Goal: Use online tool/utility: Use online tool/utility

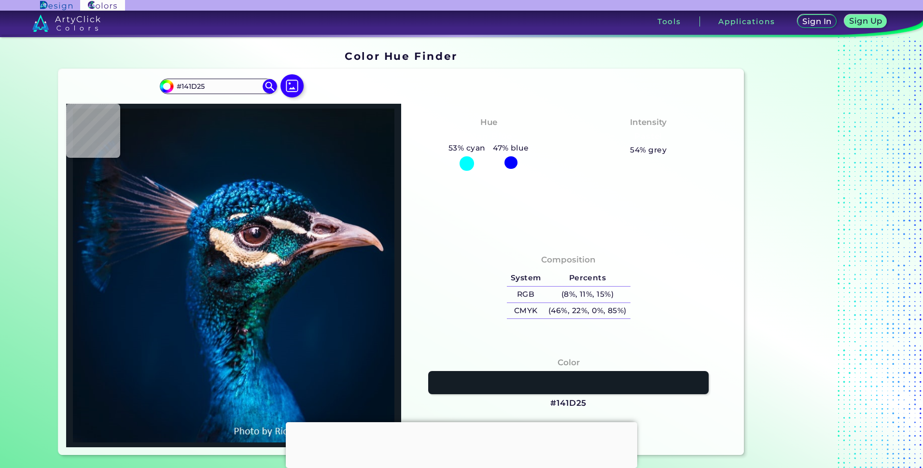
type input "#121d26"
type input "#121D26"
type input "#121c28"
type input "#121C28"
type input "#1a2433"
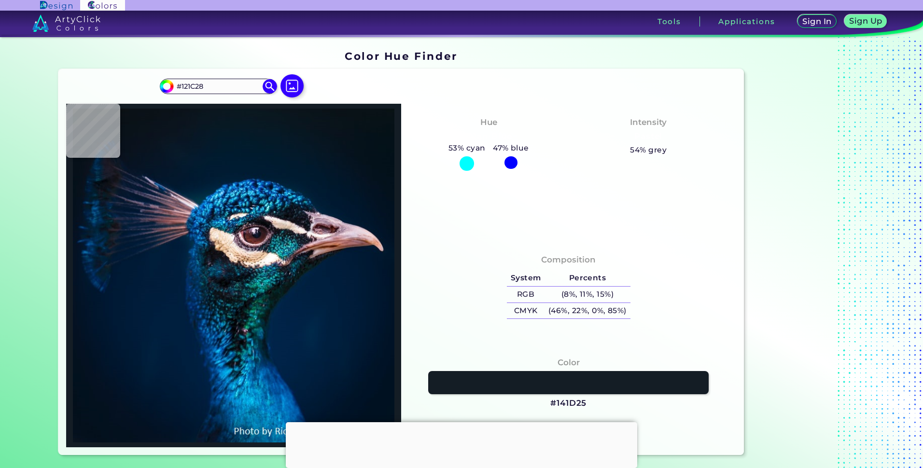
type input "#1A2433"
type input "#0f1f2e"
type input "#0F1F2E"
type input "#0f1f2d"
type input "#0F1F2D"
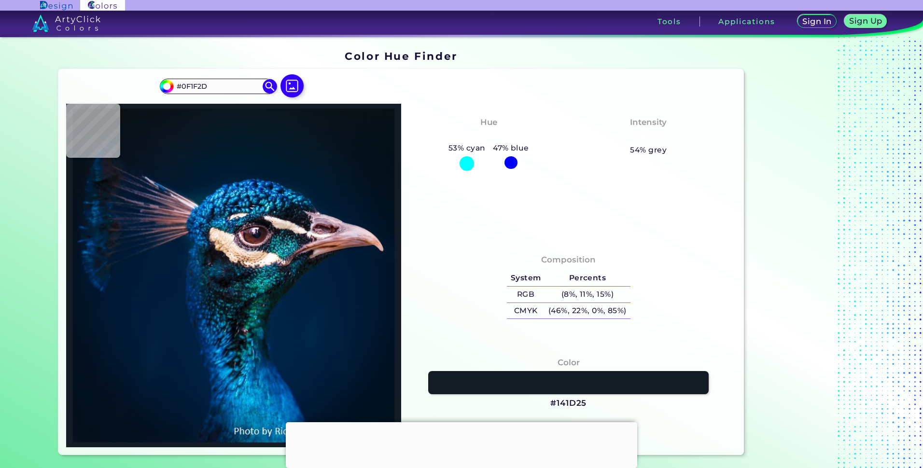
type input "#132c38"
type input "#132C38"
type input "#182732"
type input "#1c2835"
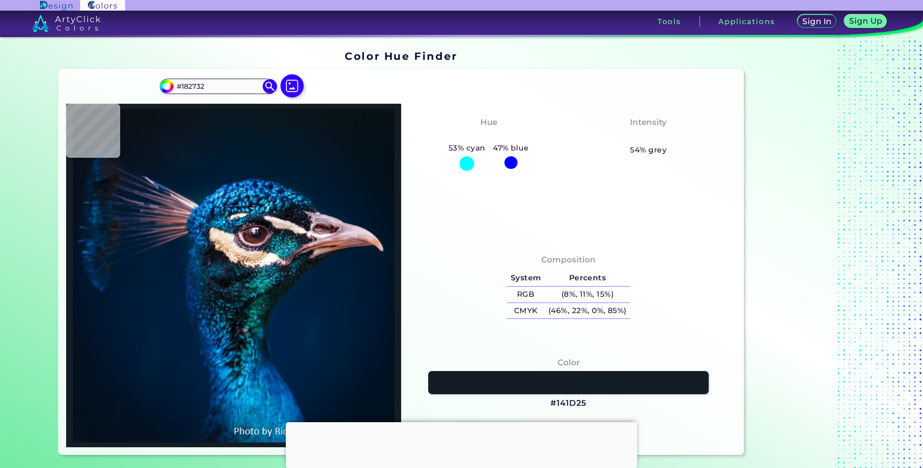
type input "#1C2835"
type input "#101b29"
type input "#101B29"
type input "#13192c"
type input "#13192C"
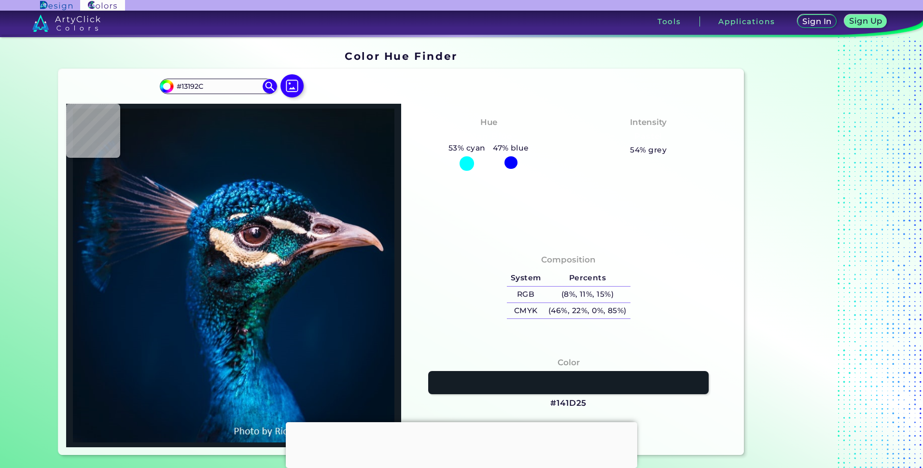
type input "#051225"
type input "#031522"
type input "#041a29"
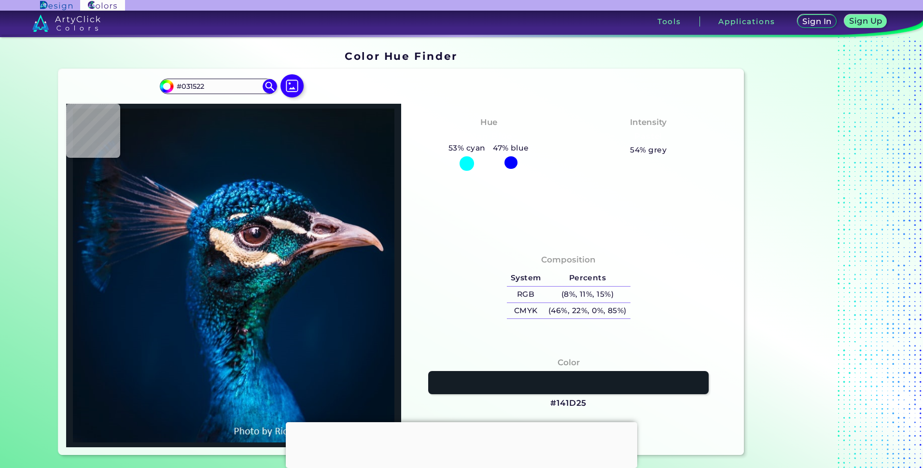
type input "#041A29"
type input "#051f2d"
type input "#051F2D"
type input "#052334"
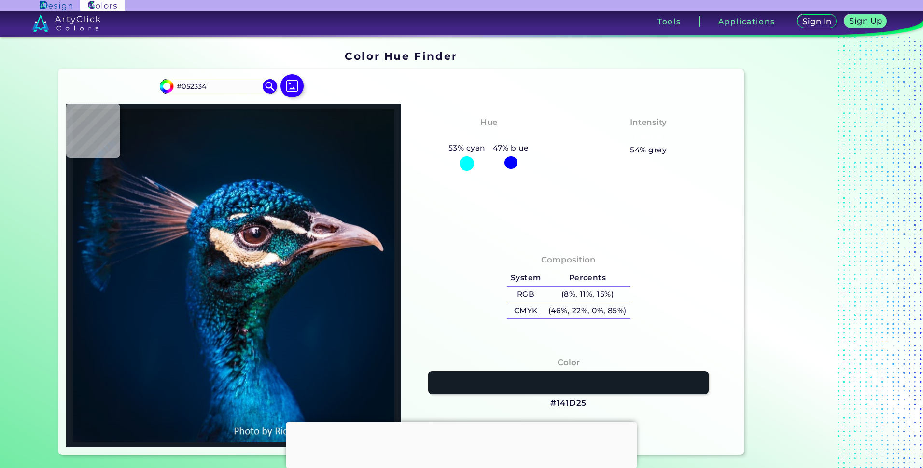
type input "#05293d"
type input "#05293D"
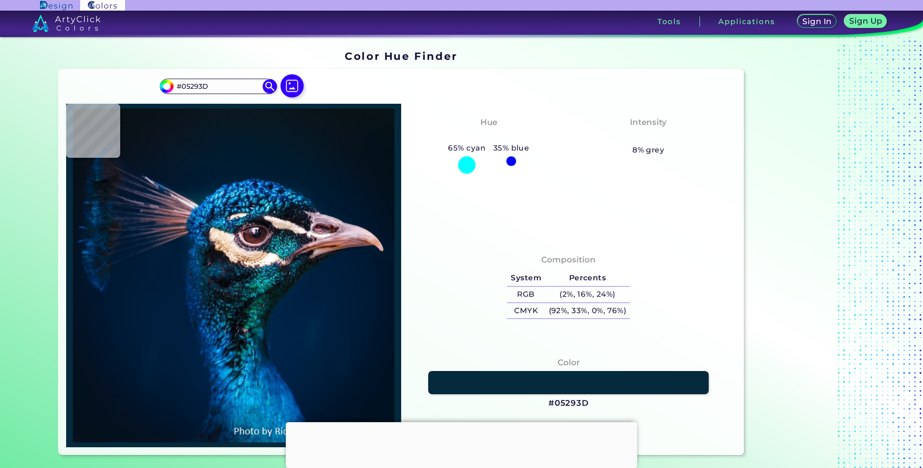
type input "#003044"
type input "#003850"
type input "#003d59"
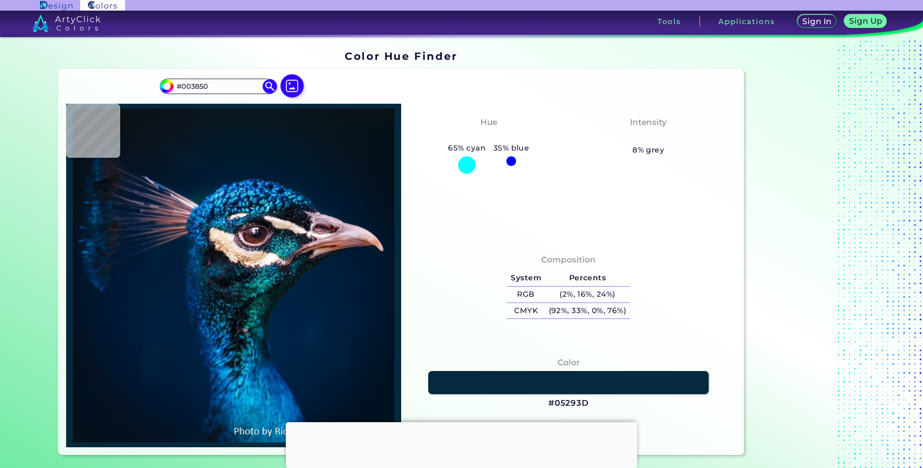
type input "#003D59"
type input "#08586f"
type input "#08586F"
type input "#085d76"
type input "#085D76"
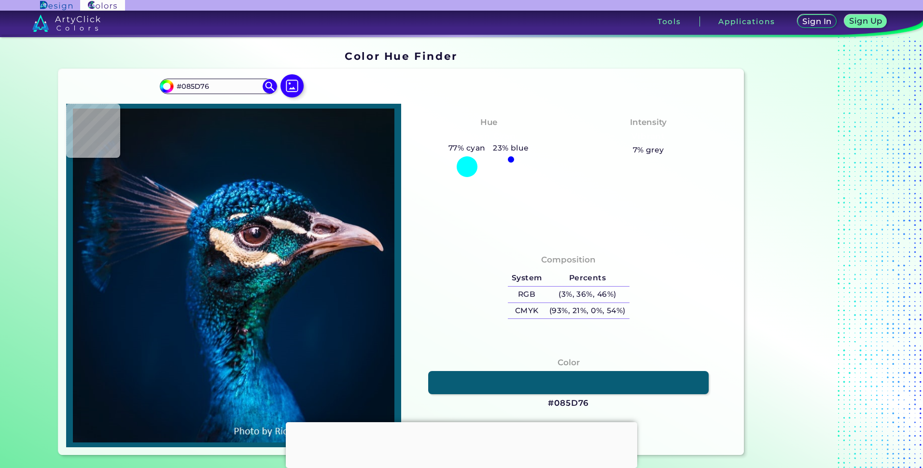
type input "#08647d"
type input "#08647D"
type input "#0a677f"
type input "#0A677F"
type input "#1a8093"
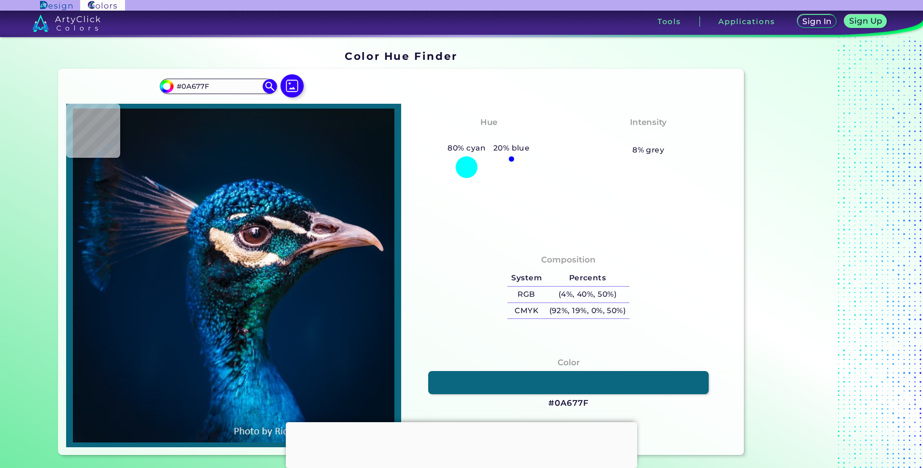
type input "#1A8093"
type input "#0b7089"
type input "#0B7089"
type input "#0a6c8b"
type input "#0A6C8B"
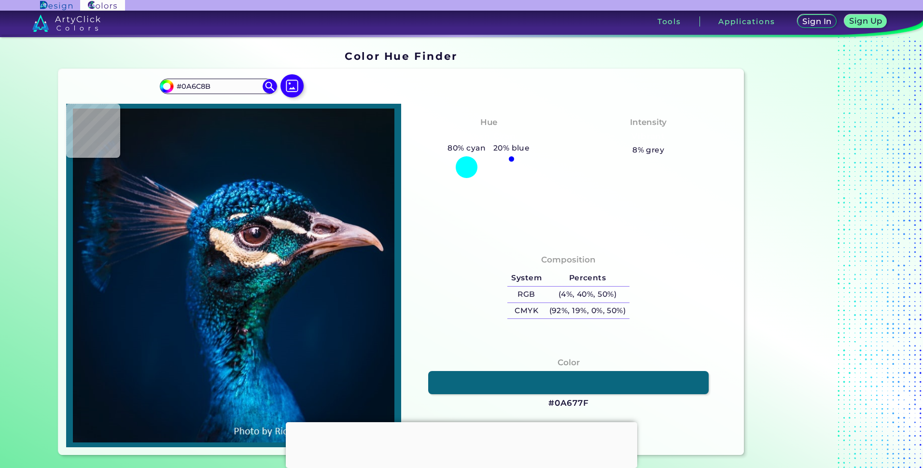
type input "#086687"
type input "#107697"
type input "#024a73"
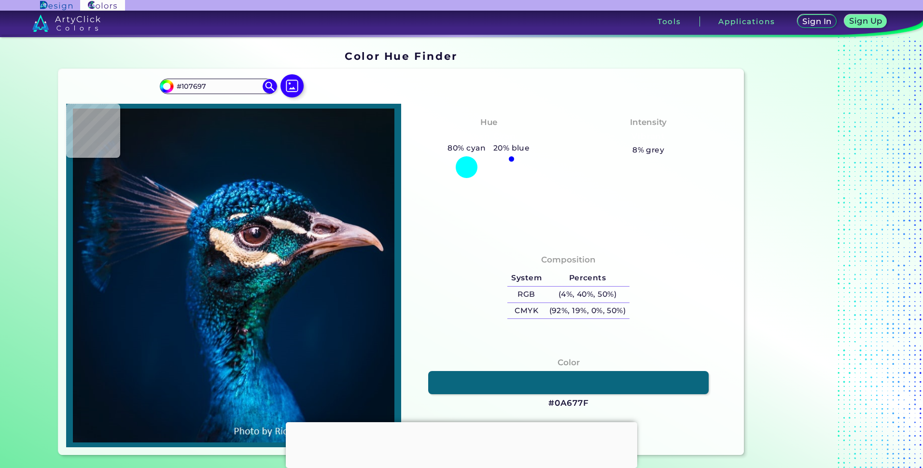
type input "#024A73"
type input "#083f65"
type input "#083F65"
type input "#032949"
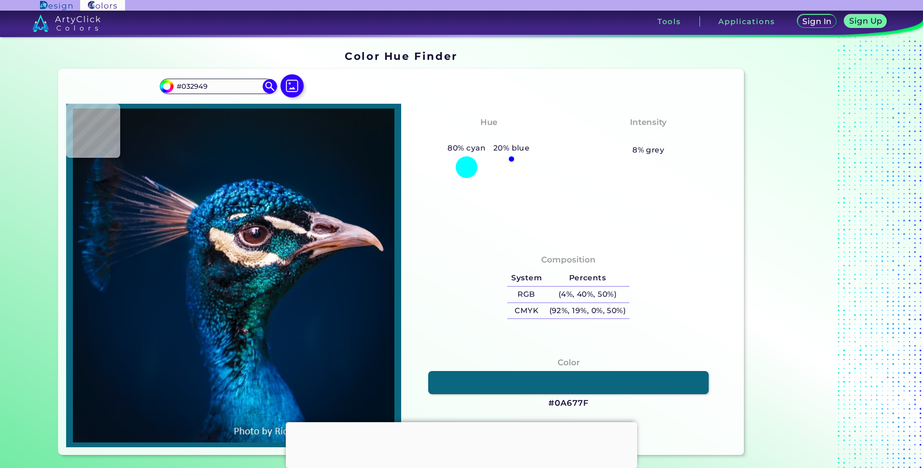
type input "#062545"
type input "#1c768d"
type input "#1C768D"
type input "#137c98"
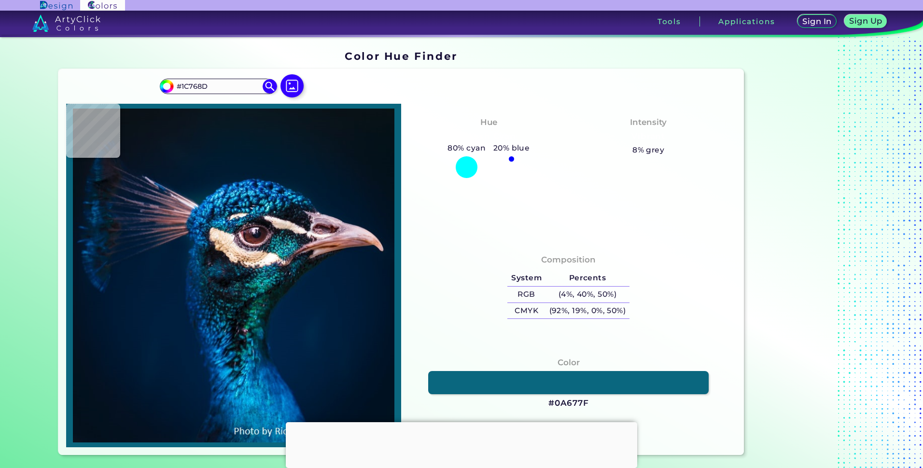
type input "#137C98"
type input "#003747"
type input "#031728"
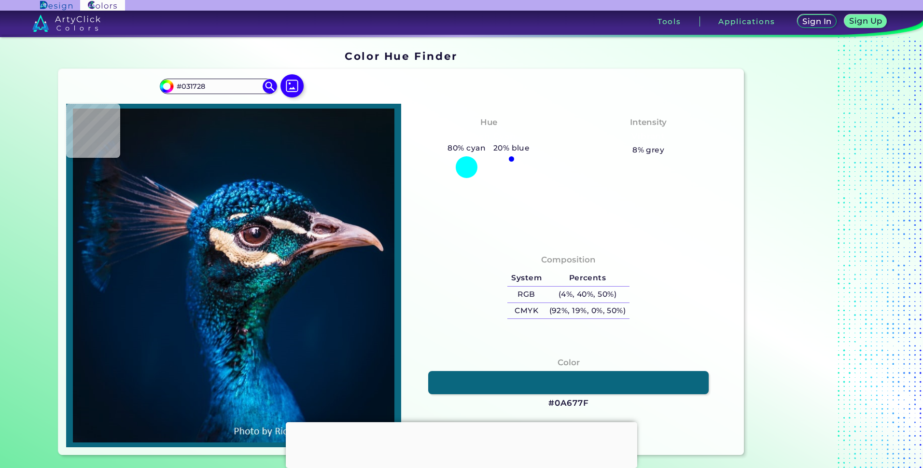
type input "#021e27"
type input "#021E27"
type input "#2e7584"
type input "#2E7584"
type input "#032f3e"
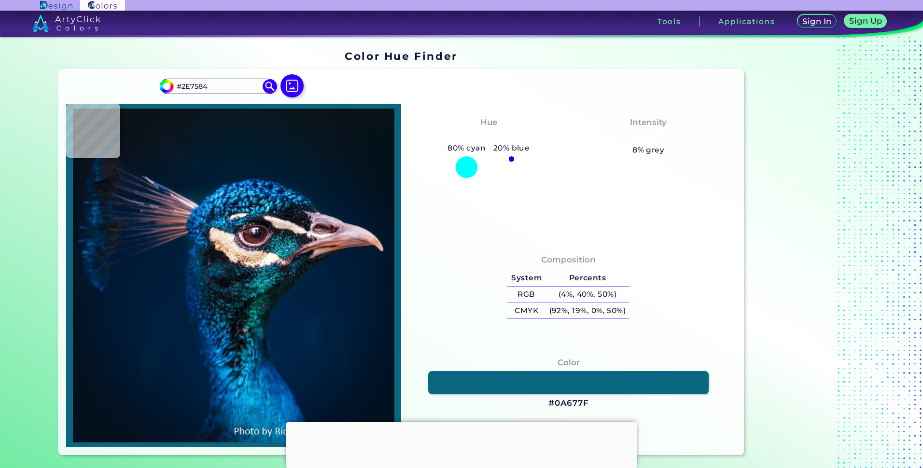
type input "#032F3E"
type input "#021c31"
type input "#021C31"
type input "#0f121e"
type input "#0F121E"
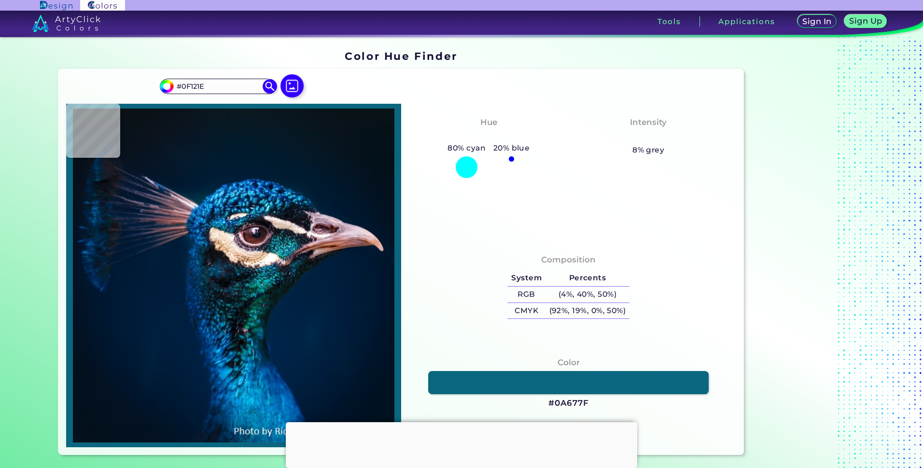
type input "#040a12"
type input "#040A12"
type input "#0a1323"
type input "#0A1323"
type input "#0e1b26"
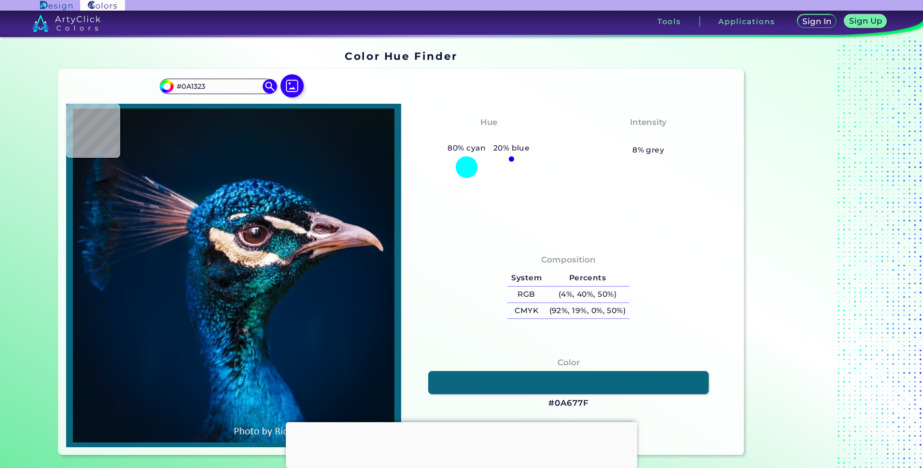
type input "#0E1B26"
type input "#021421"
type input "#0b1727"
type input "#0B1727"
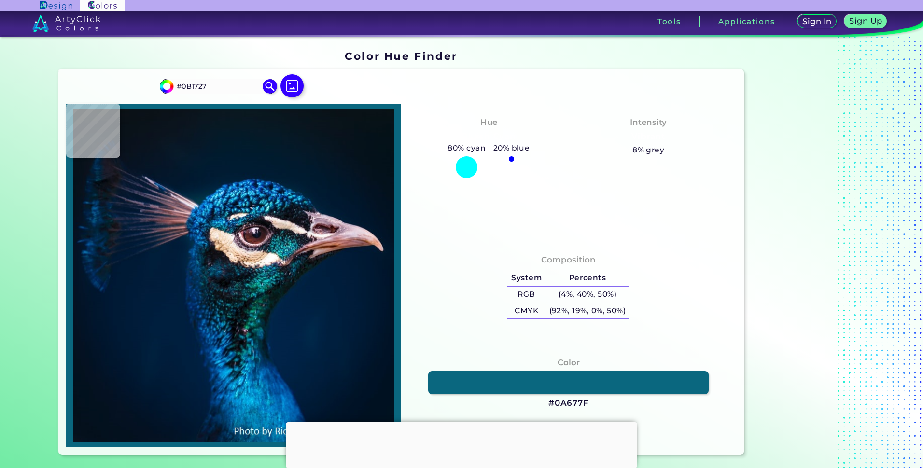
type input "#123955"
type input "#376788"
type input "#0a3c5d"
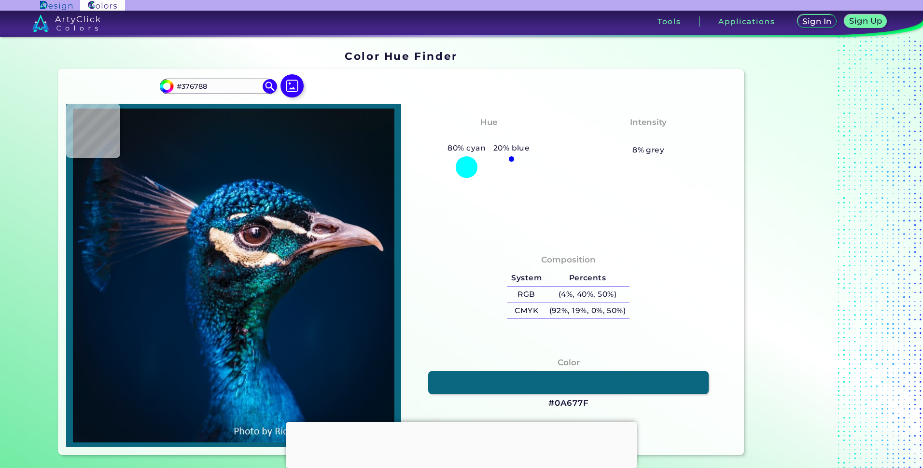
type input "#0A3C5D"
type input "#002542"
type input "#002039"
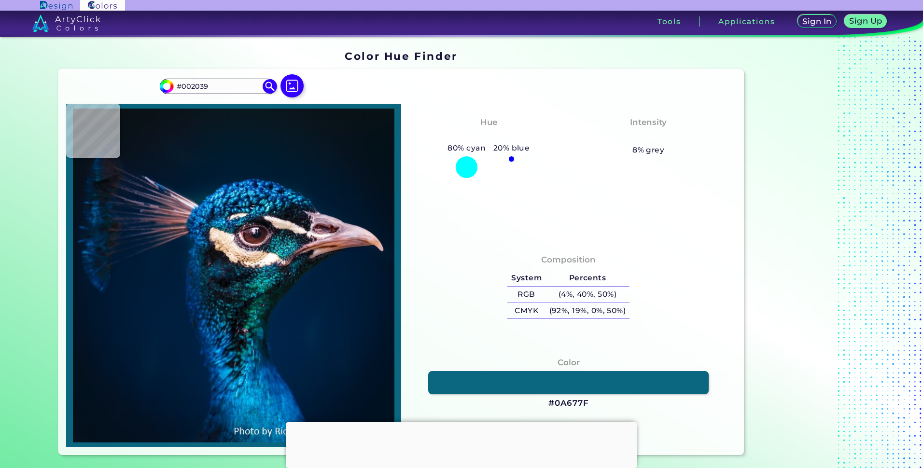
type input "#07253a"
type input "#07253A"
type input "#061c31"
type input "#061C31"
type input "#06192d"
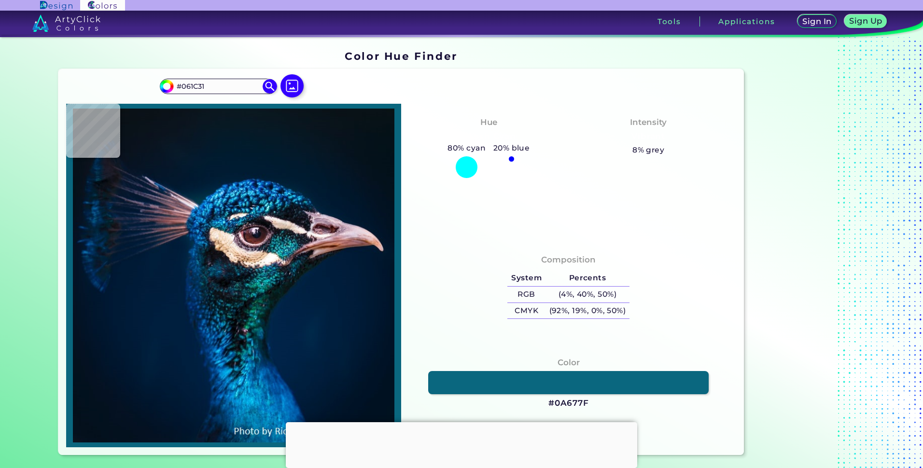
type input "#06192D"
type input "#091a30"
type input "#091A30"
type input "#03172a"
type input "#03172A"
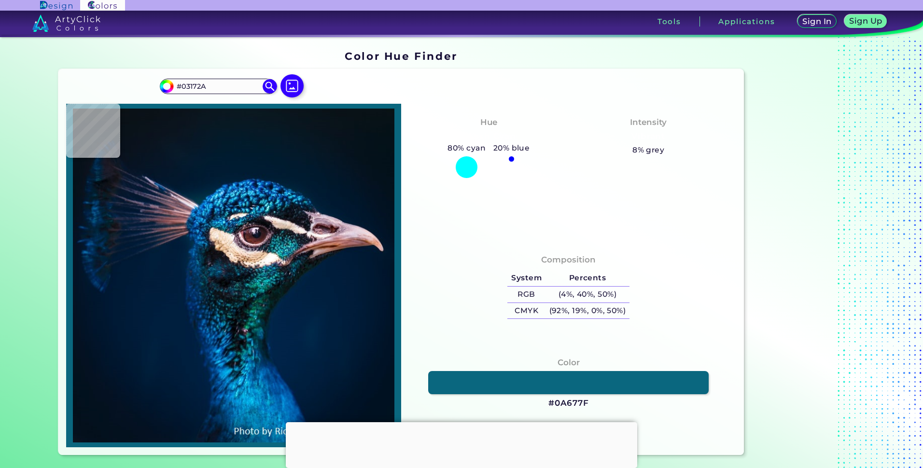
type input "#041e30"
type input "#041E30"
type input "#052235"
type input "#022237"
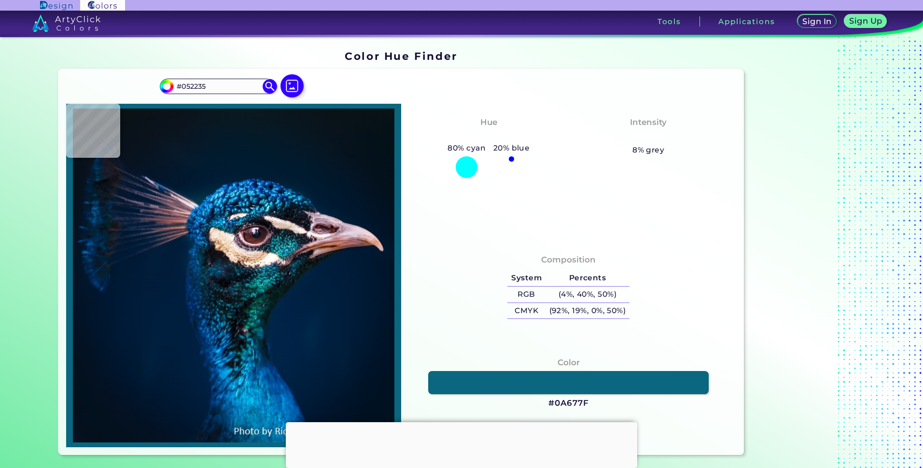
type input "#022237"
type input "#02243b"
type input "#02243B"
type input "#0a2b43"
type input "#0A2B43"
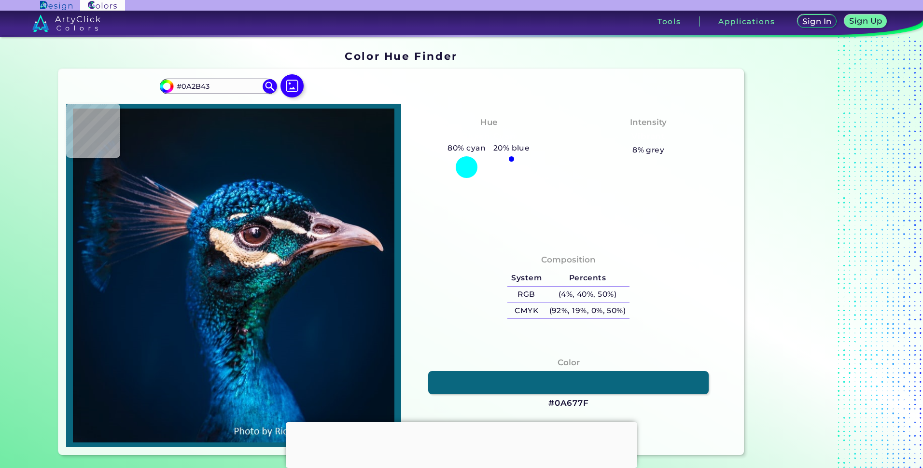
type input "#042644"
type input "#072843"
type input "#0d2d49"
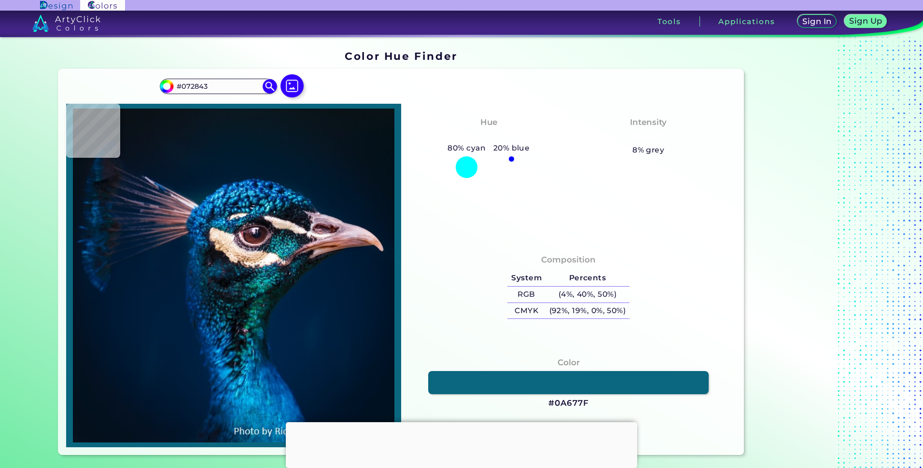
type input "#0D2D49"
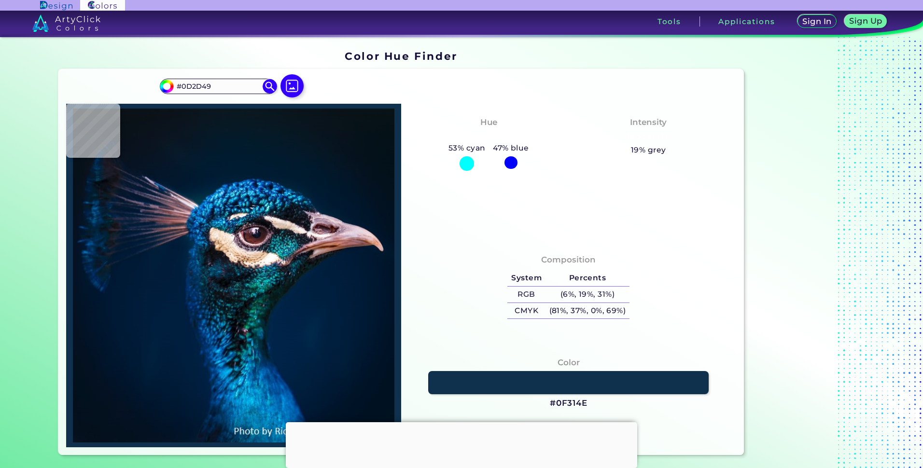
type input "#0f314e"
type input "#0F314E"
type input "#0b3d5d"
type input "#0B3D5D"
type input "#063451"
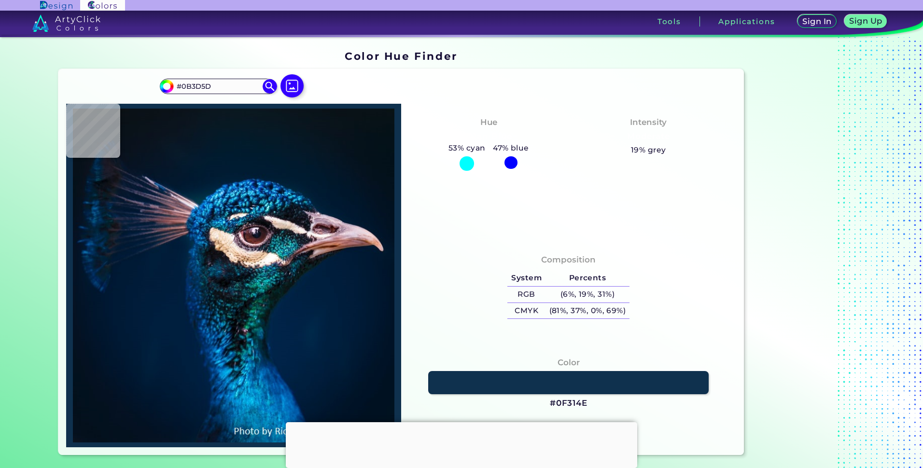
type input "#063451"
type input "#002843"
type input "#002239"
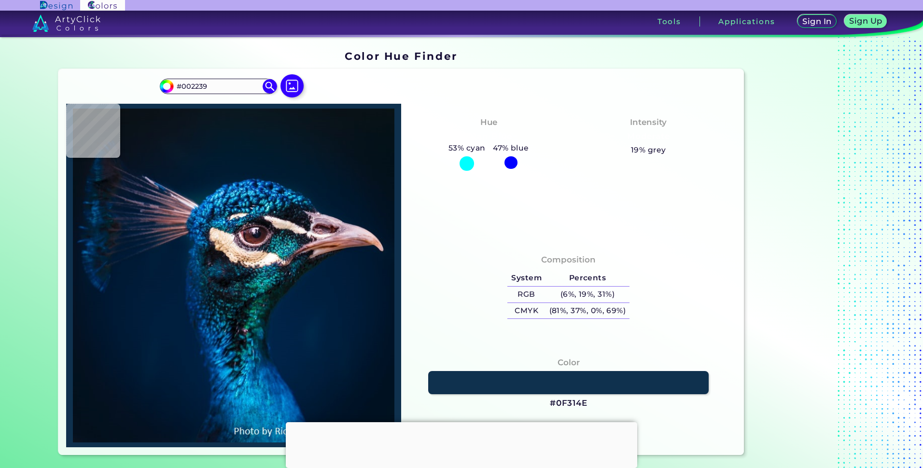
type input "#012139"
type input "#001f38"
type input "#001F38"
type input "#001d35"
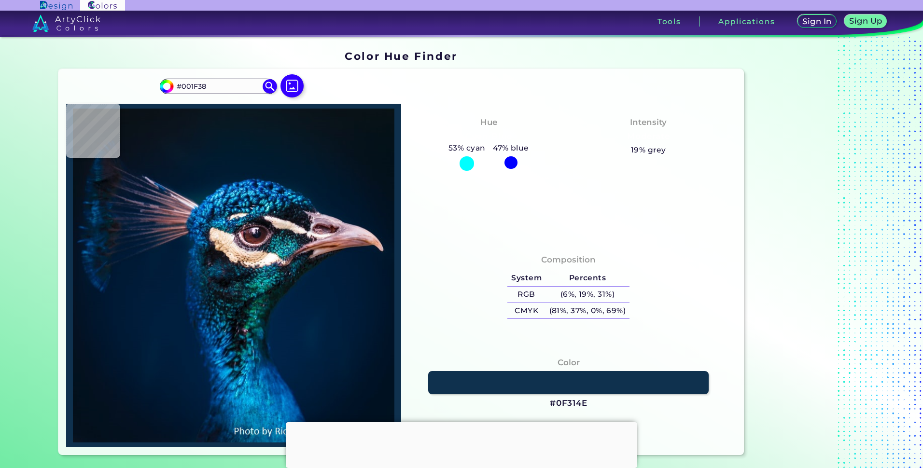
type input "#001D35"
type input "#011d35"
type input "#011D35"
type input "#001c34"
type input "#001C34"
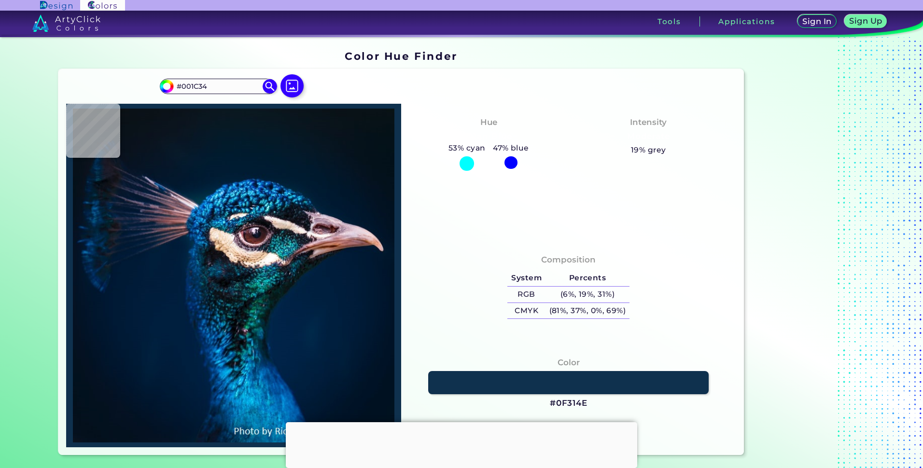
type input "#011b34"
type input "#011B34"
type input "#011931"
type input "#001830"
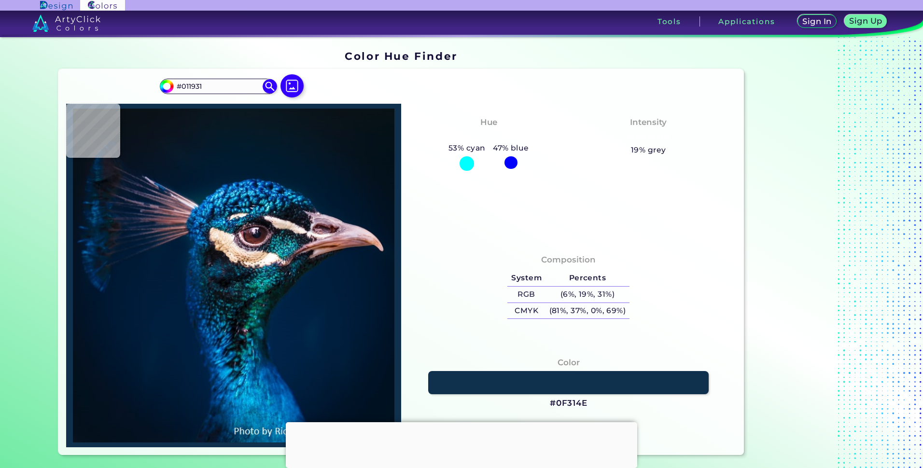
type input "#001830"
type input "#00182e"
type input "#00182E"
type input "#00182c"
type input "#00182C"
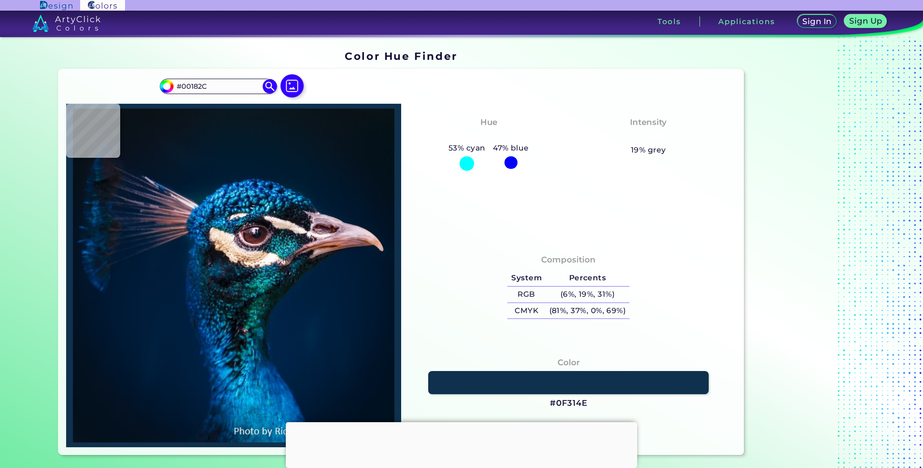
type input "#00162a"
type input "#00162A"
type input "#001729"
type input "#00162b"
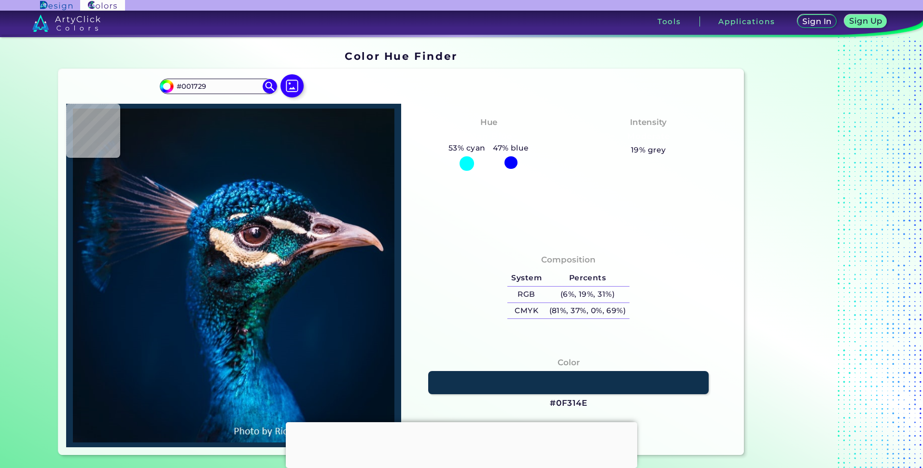
type input "#00162B"
type input "#001528"
type input "#021428"
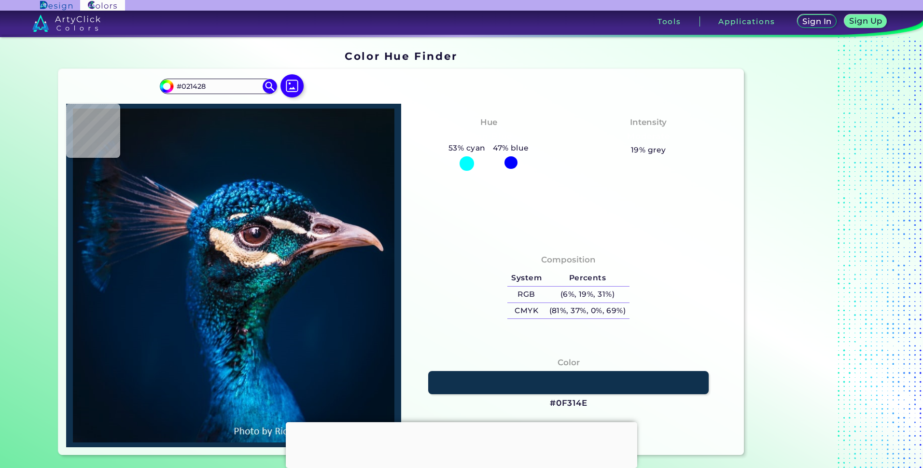
type input "#031225"
type input "#031323"
type input "#021221"
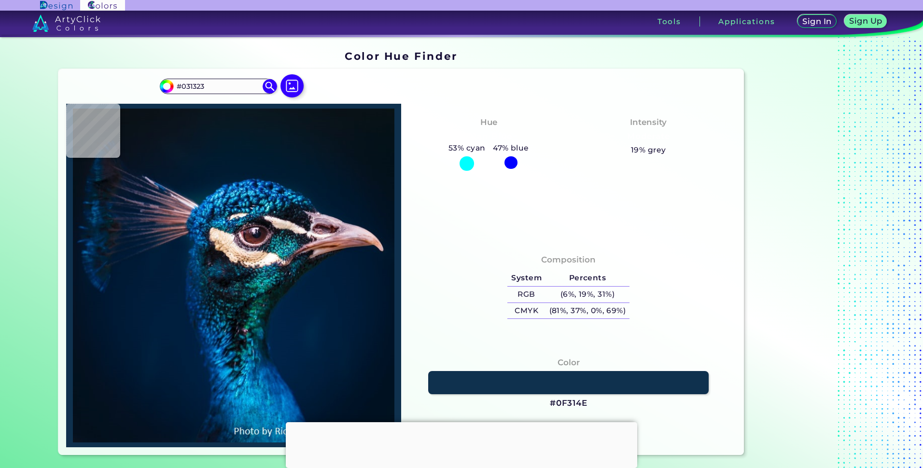
type input "#021221"
type input "#031121"
type input "#01111d"
type input "#01111D"
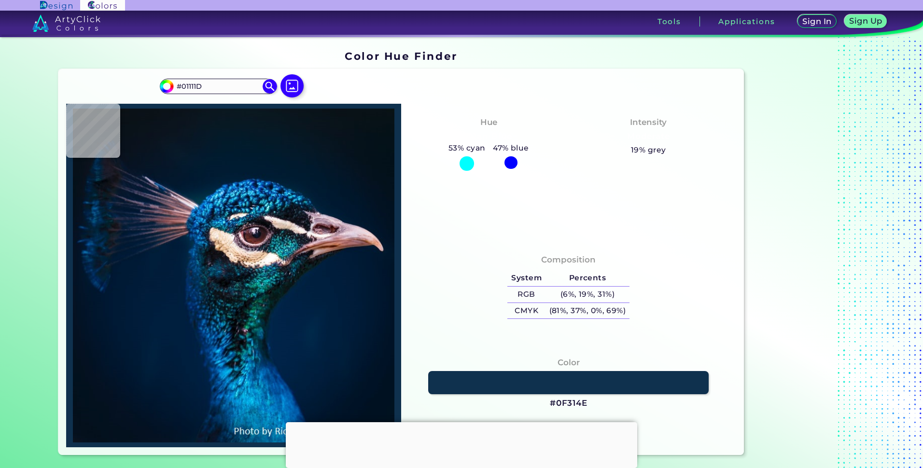
type input "#03111c"
type input "#03111C"
type input "#000000"
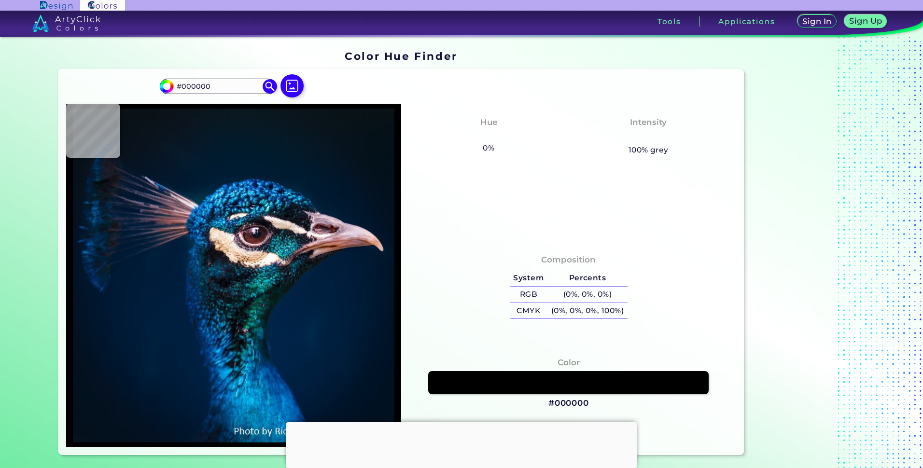
type input "#03111c"
type input "#03111C"
type input "#021220"
type input "#021221"
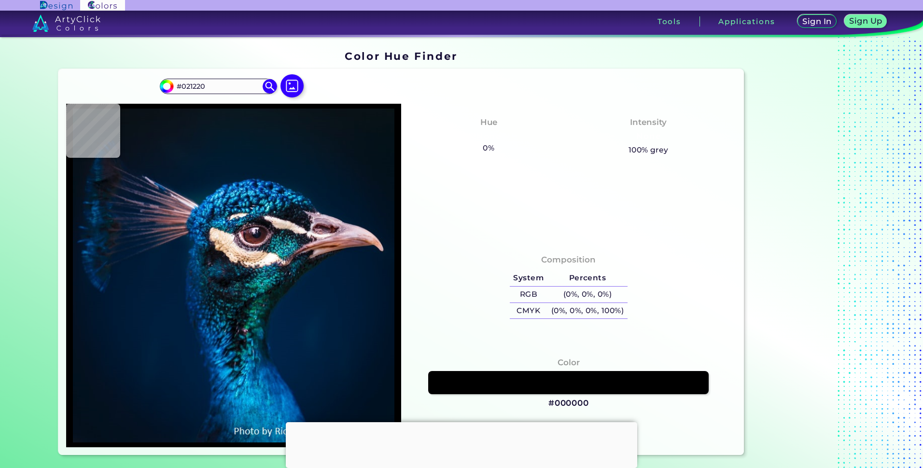
type input "#021221"
type input "#031323"
type input "#031225"
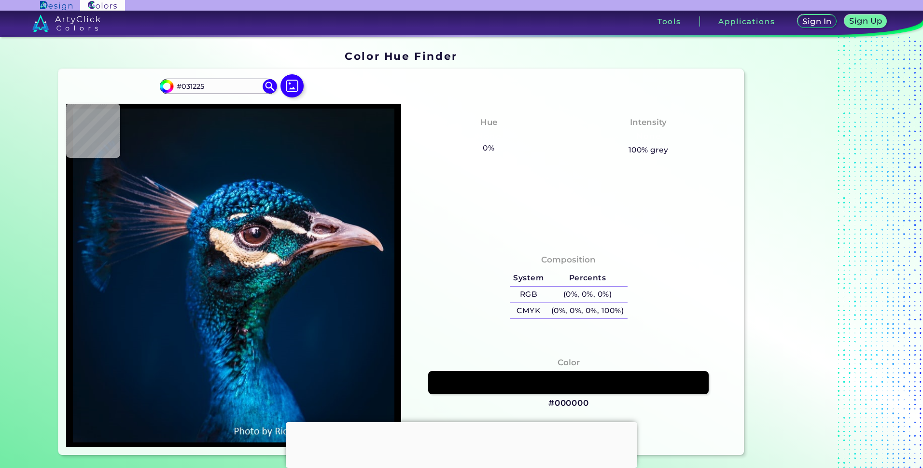
type input "#001528"
type input "#01162b"
type input "#01162B"
type input "#001629"
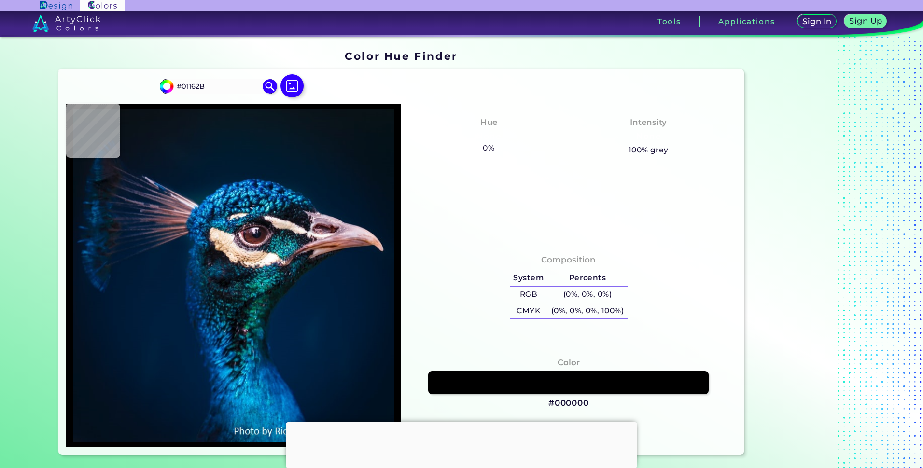
type input "#001629"
type input "#01172d"
type input "#01172D"
